Goal: Complete application form: Complete application form

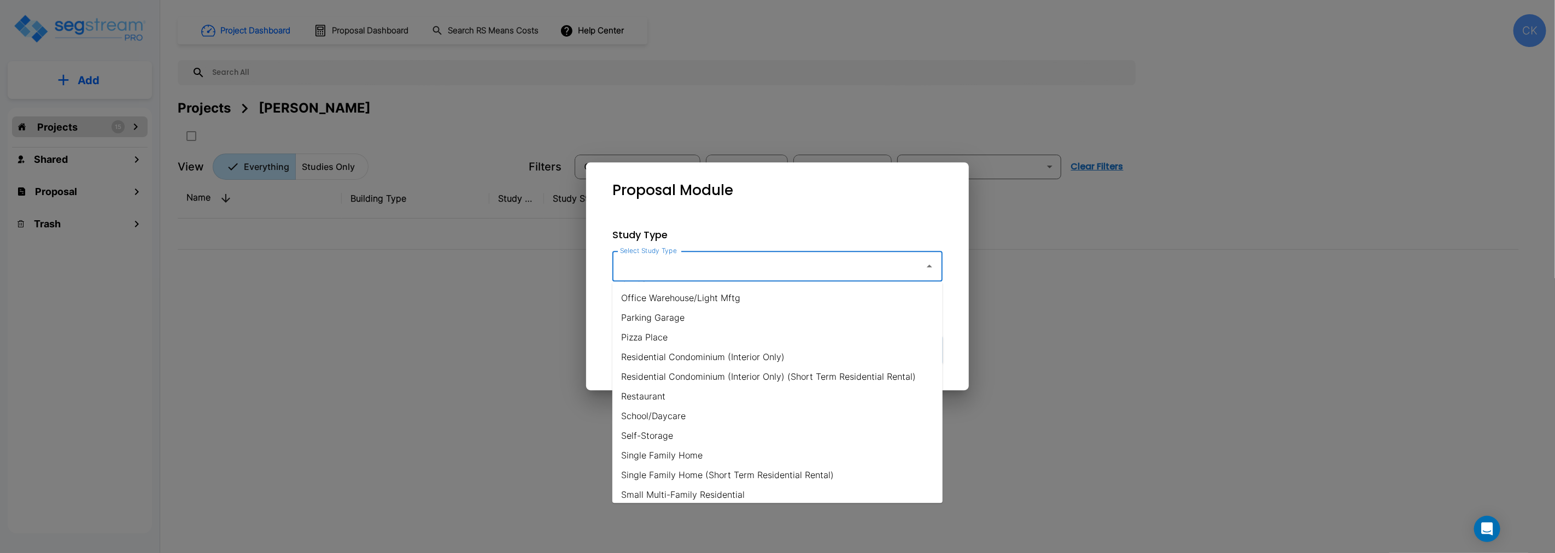
scroll to position [668, 0]
click at [662, 392] on li "Restaurant" at bounding box center [778, 396] width 330 height 20
type input "Restaurant"
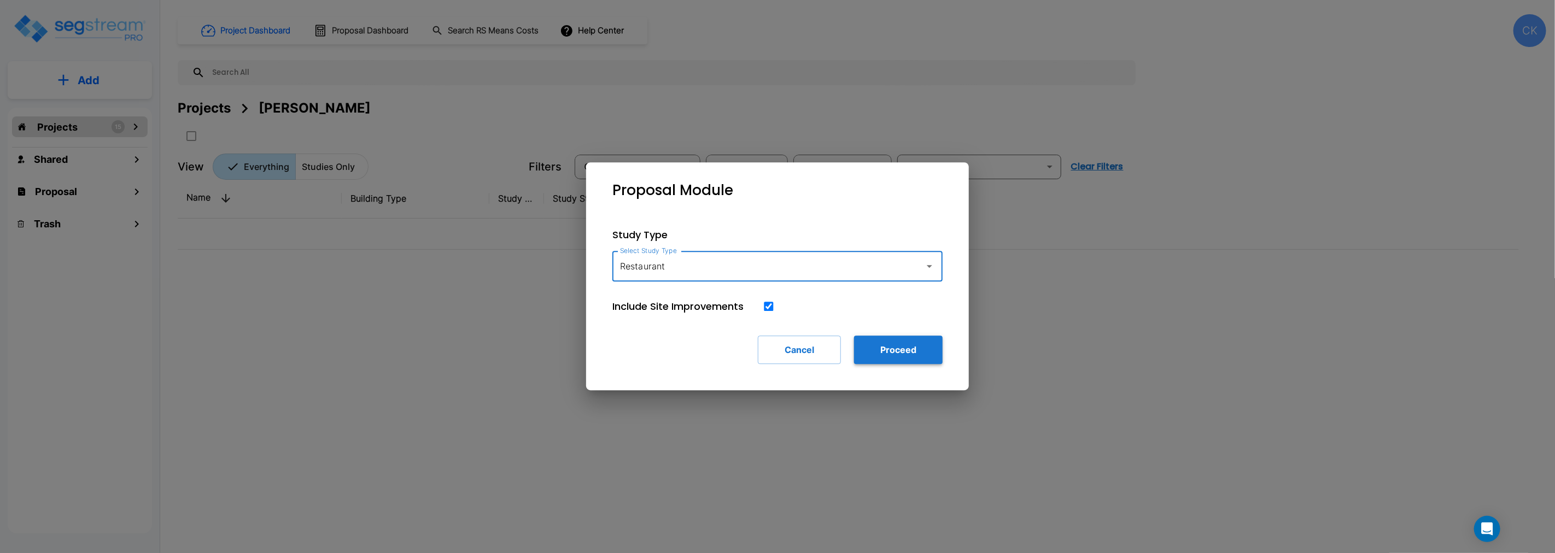
click at [893, 347] on button "Proceed" at bounding box center [898, 350] width 89 height 28
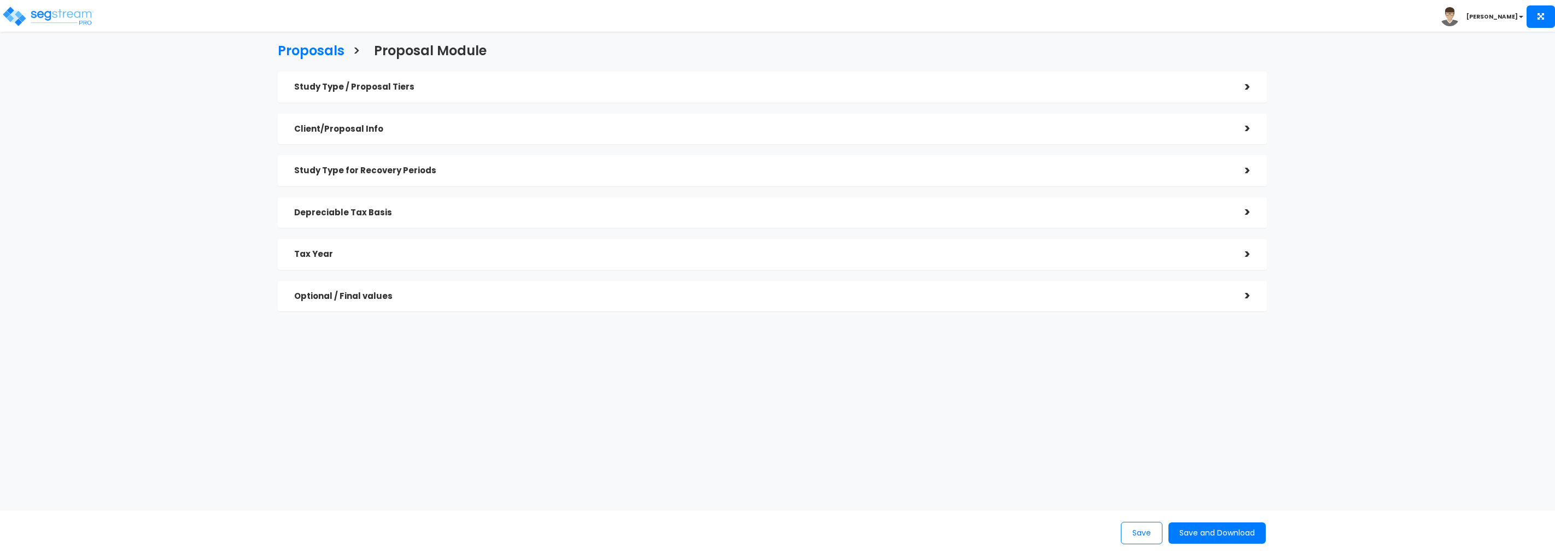
checkbox input "true"
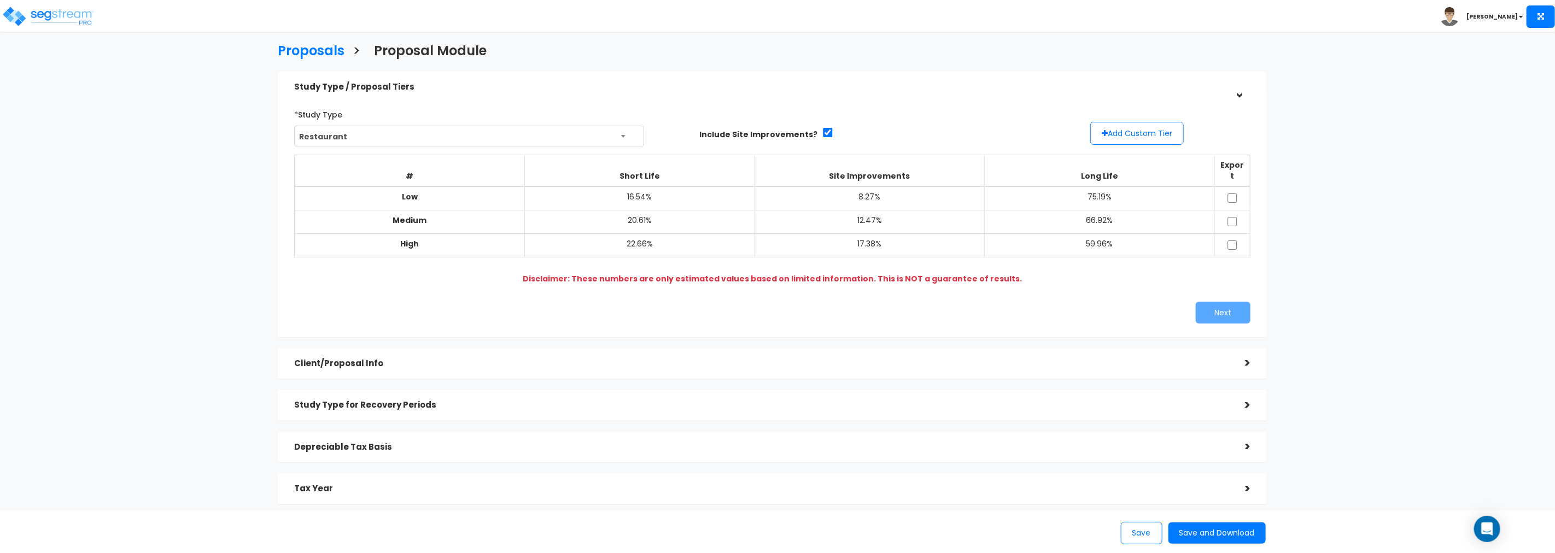
click at [1247, 355] on div ">" at bounding box center [1240, 363] width 22 height 17
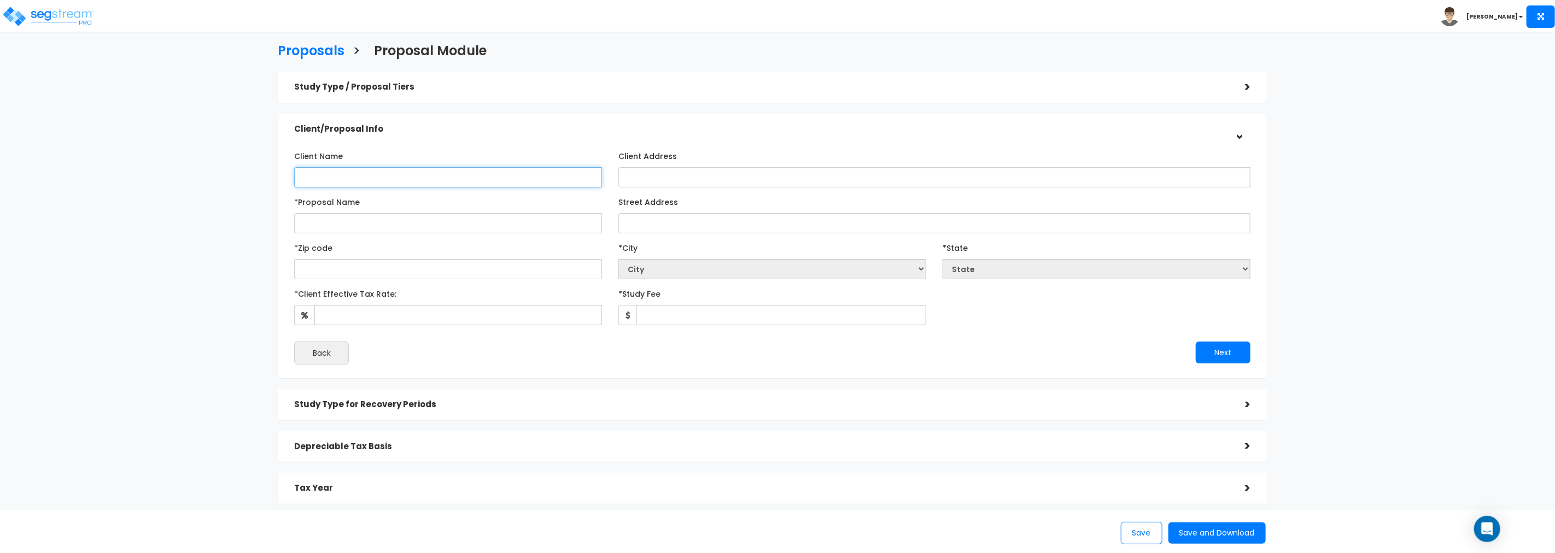
click at [402, 179] on input "Client Name" at bounding box center [448, 177] width 308 height 20
type input "Chris Watson"
paste input "130 Commercial Ave SE"
type input "130 Commercial Ave SE"
click at [706, 221] on input "Street Address" at bounding box center [935, 223] width 632 height 20
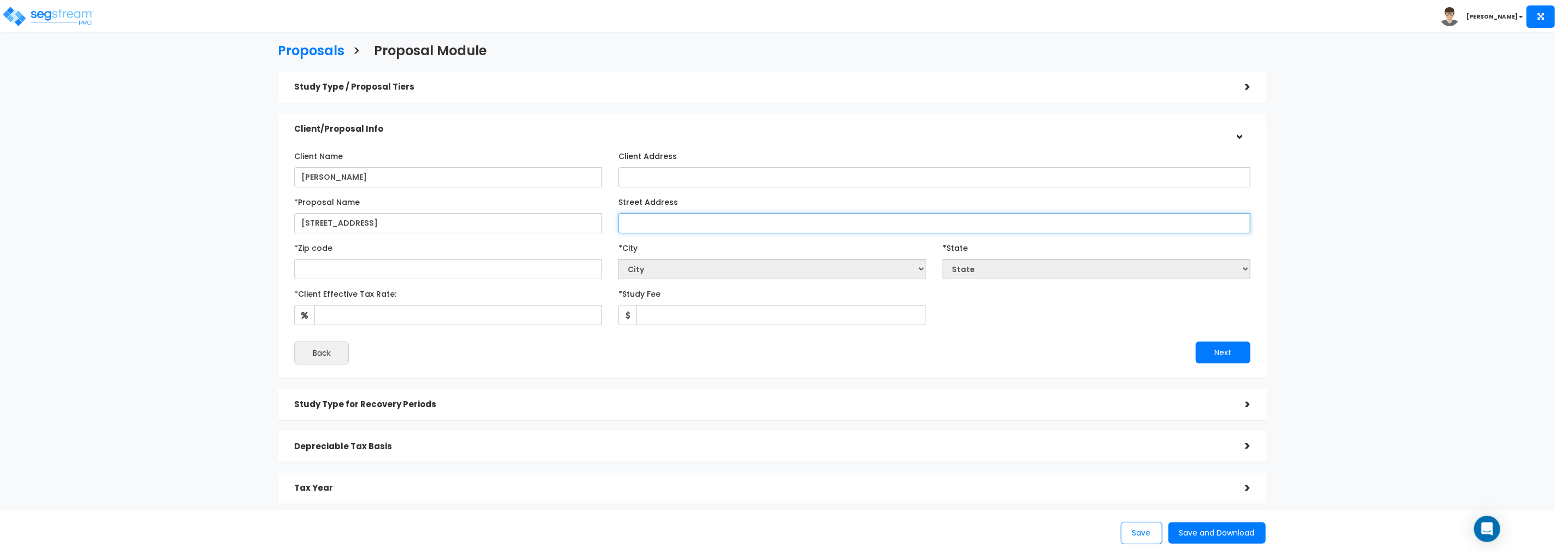
paste input "130 Commercial Ave SE"
type input "130 Commercial Ave SE"
click at [520, 273] on input "text" at bounding box center [448, 269] width 308 height 20
paste input "44663"
type input "44663"
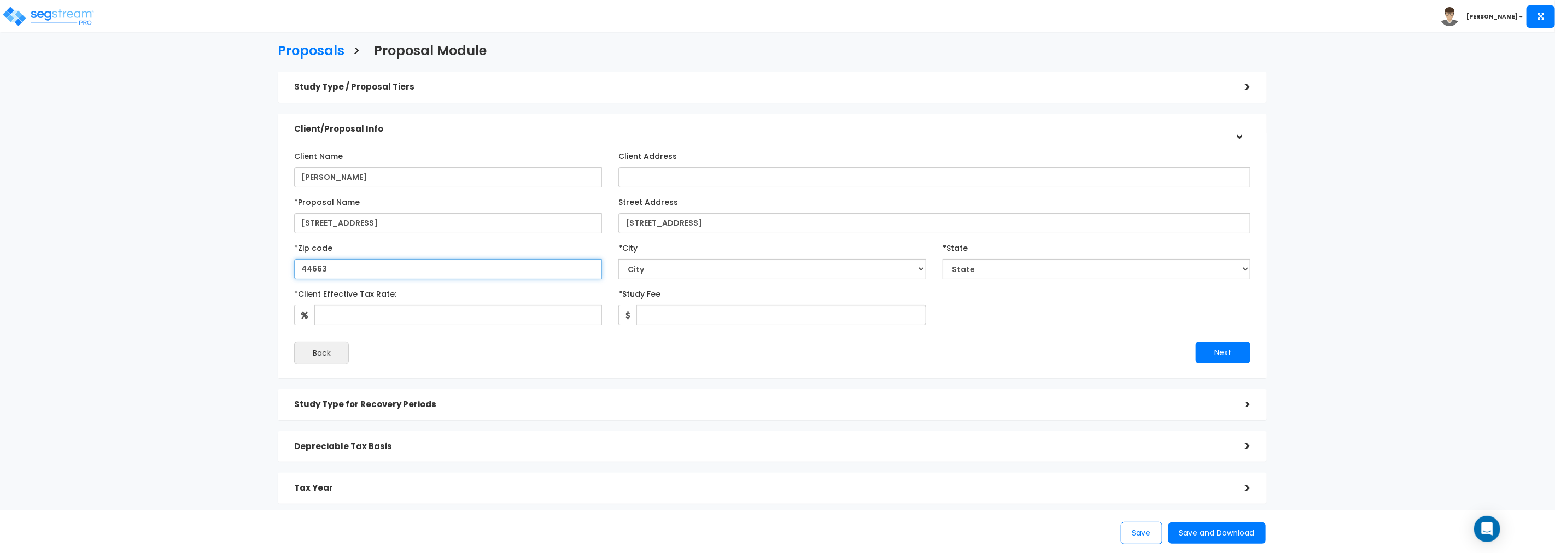
select select "OH"
type input "44663"
click at [387, 318] on input "*Client Effective Tax Rate:" at bounding box center [458, 315] width 288 height 20
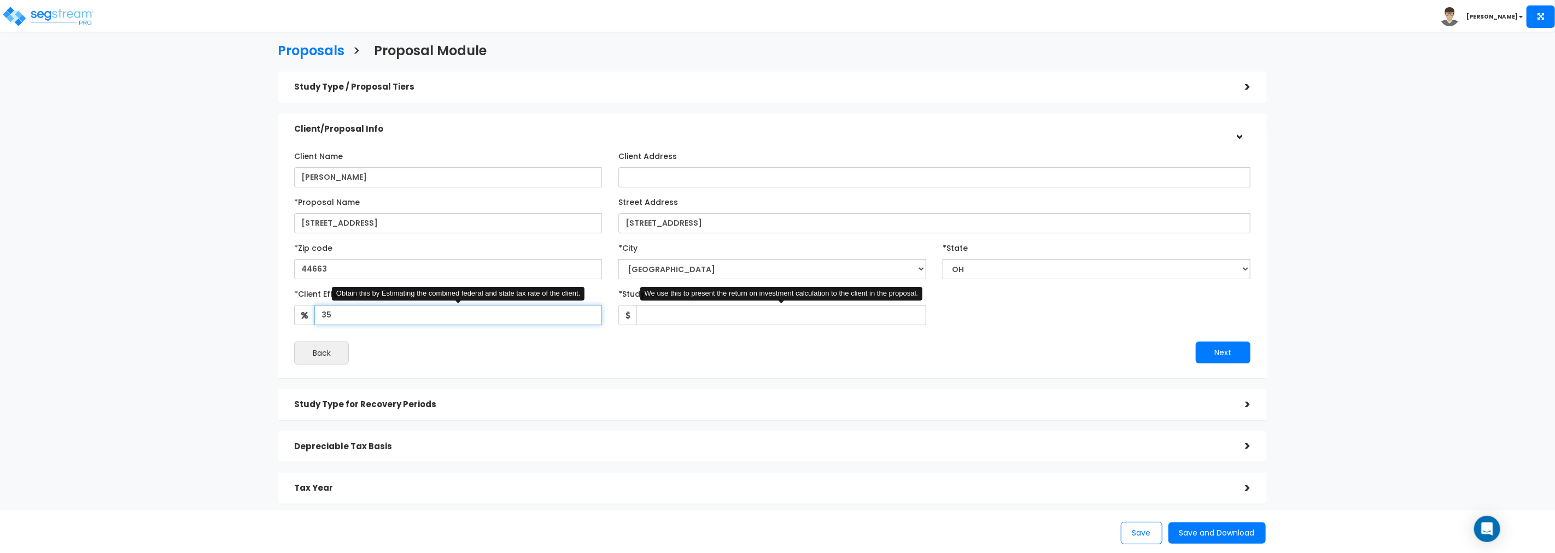
type input "35"
click at [706, 316] on input "*Study Fee" at bounding box center [782, 315] width 290 height 20
